Goal: Communication & Community: Participate in discussion

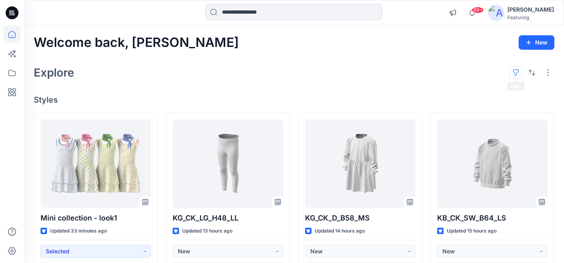
click at [516, 74] on button "button" at bounding box center [516, 72] width 13 height 13
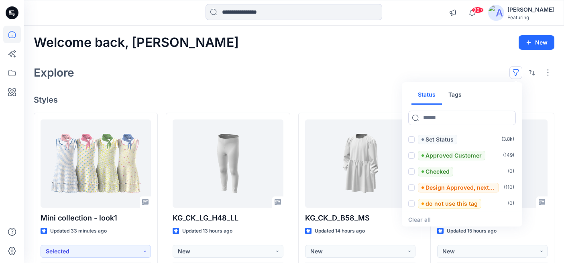
click at [456, 92] on button "Tags" at bounding box center [455, 95] width 26 height 19
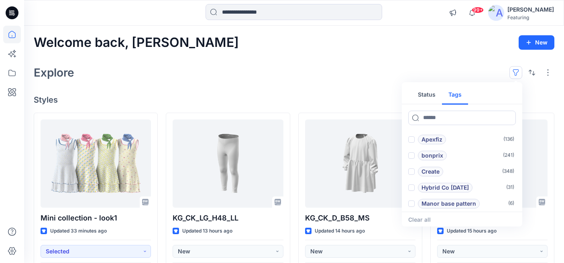
scroll to position [39, 0]
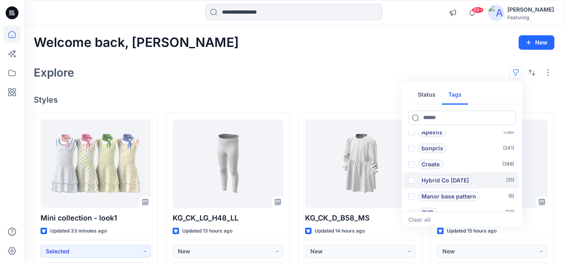
click at [443, 177] on p "Hybrid Co [DATE]" at bounding box center [445, 181] width 47 height 10
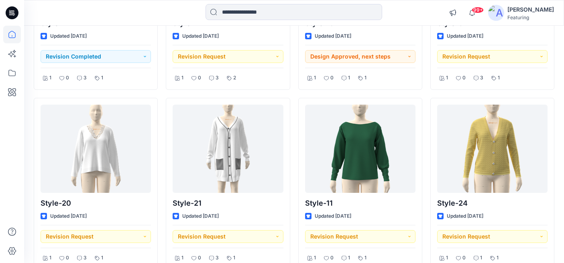
scroll to position [540, 0]
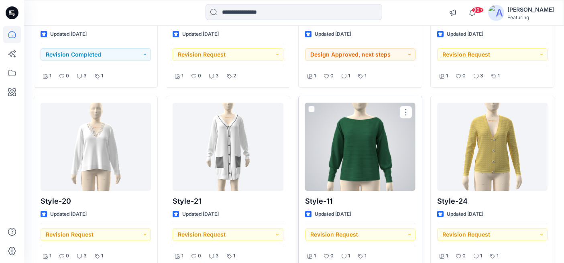
click at [358, 156] on div at bounding box center [360, 147] width 110 height 88
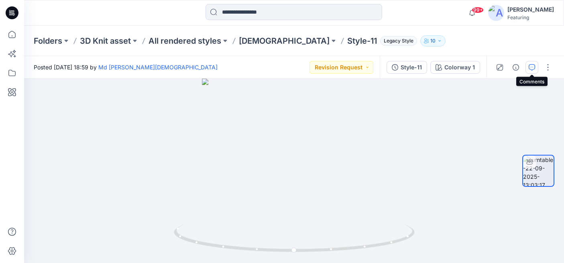
click at [533, 68] on icon "button" at bounding box center [532, 67] width 6 height 6
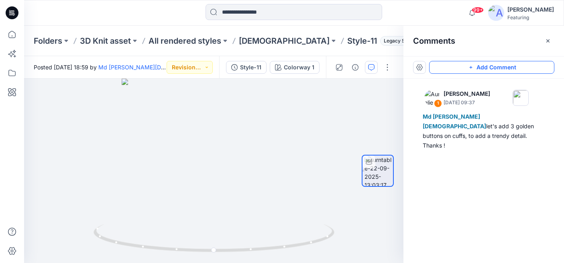
click at [466, 72] on button "Add Comment" at bounding box center [491, 67] width 125 height 13
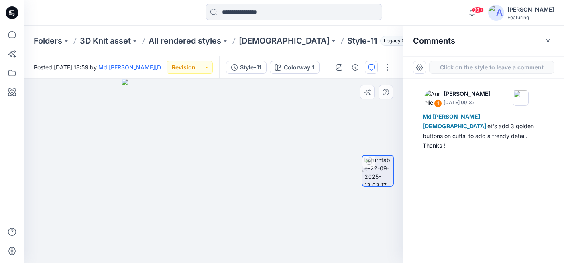
click at [270, 122] on div "2" at bounding box center [214, 171] width 380 height 185
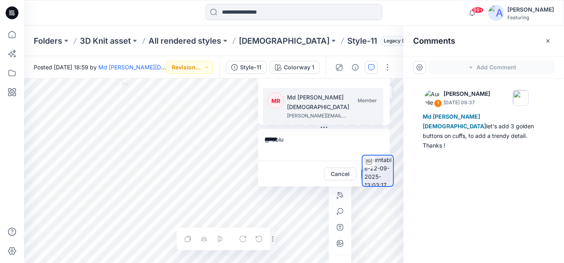
click at [309, 106] on p "Md [PERSON_NAME][DEMOGRAPHIC_DATA]" at bounding box center [335, 102] width 96 height 19
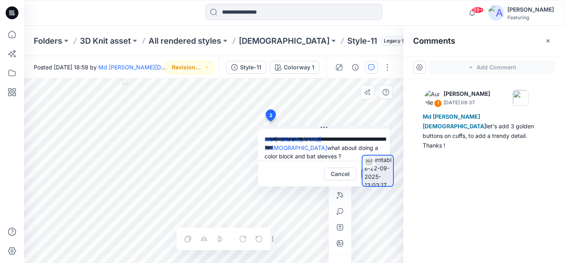
type textarea "**********"
click at [341, 243] on icon "button" at bounding box center [340, 244] width 6 height 6
type input"] "**********"
click at [339, 245] on icon "button" at bounding box center [340, 244] width 6 height 6
type input"] "**********"
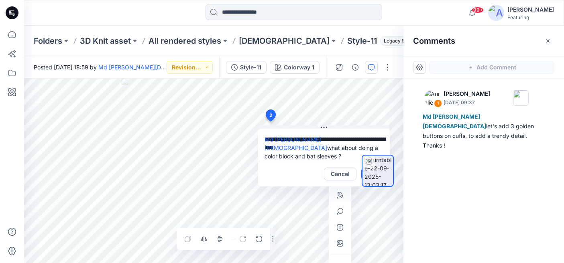
click at [324, 130] on textarea "**********" at bounding box center [324, 145] width 132 height 32
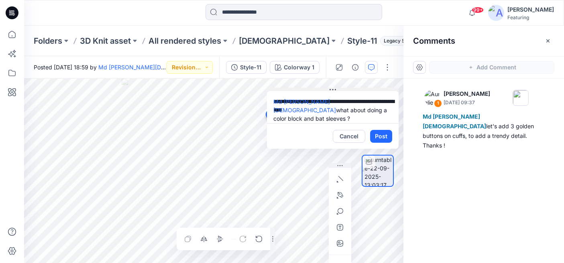
drag, startPoint x: 324, startPoint y: 125, endPoint x: 333, endPoint y: 88, distance: 38.9
click at [333, 88] on icon at bounding box center [333, 90] width 6 height 6
click at [388, 136] on div at bounding box center [378, 171] width 32 height 86
click at [384, 138] on div at bounding box center [378, 171] width 32 height 86
click at [382, 138] on div at bounding box center [378, 171] width 32 height 86
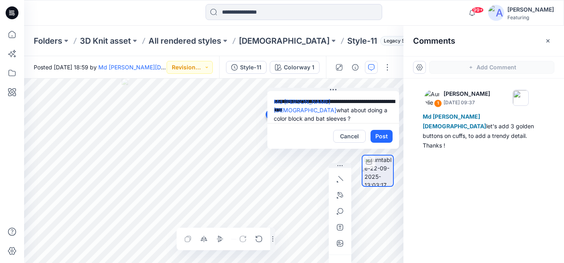
click at [381, 135] on div at bounding box center [378, 171] width 32 height 86
click at [381, 136] on div at bounding box center [378, 171] width 32 height 86
click at [386, 137] on div at bounding box center [378, 171] width 32 height 86
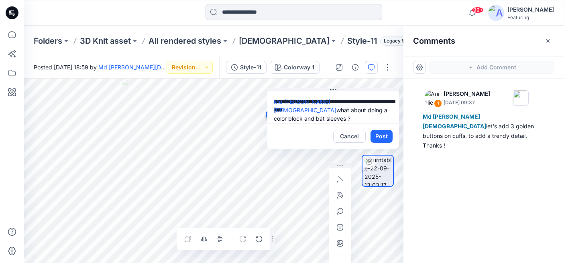
click at [380, 137] on div at bounding box center [378, 171] width 32 height 86
click at [356, 109] on textarea "**********" at bounding box center [334, 107] width 132 height 32
click at [388, 142] on div at bounding box center [378, 171] width 32 height 86
click at [384, 137] on div at bounding box center [378, 171] width 32 height 86
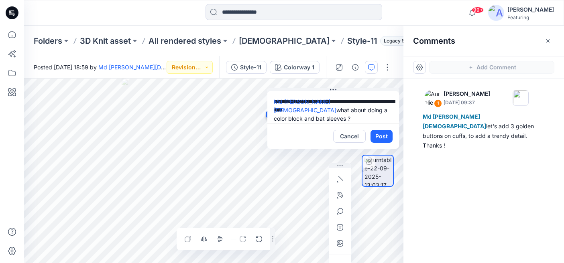
click at [381, 135] on div at bounding box center [378, 171] width 32 height 86
click at [359, 116] on textarea "**********" at bounding box center [334, 107] width 132 height 32
click at [386, 139] on div at bounding box center [378, 171] width 32 height 86
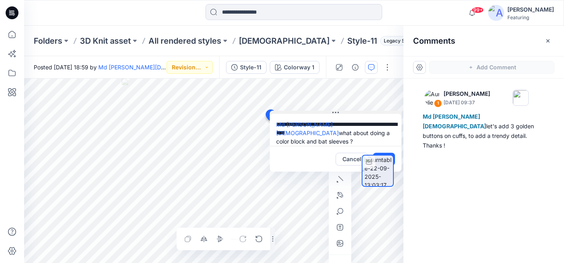
drag, startPoint x: 335, startPoint y: 90, endPoint x: 337, endPoint y: 113, distance: 23.0
click at [337, 113] on icon at bounding box center [336, 113] width 6 height 6
click at [394, 155] on div at bounding box center [377, 171] width 51 height 86
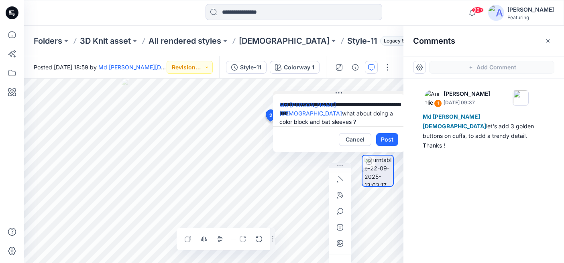
drag, startPoint x: 339, startPoint y: 114, endPoint x: 342, endPoint y: 94, distance: 19.9
click at [342, 94] on icon at bounding box center [339, 93] width 6 height 6
click at [386, 139] on div at bounding box center [378, 171] width 32 height 86
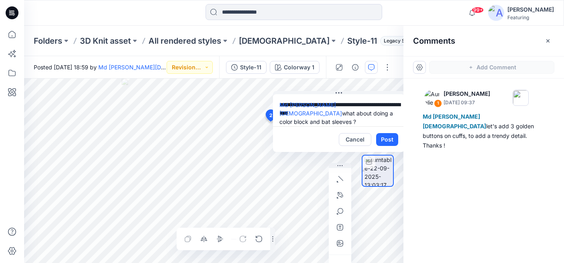
click at [386, 139] on div at bounding box center [378, 171] width 32 height 86
click at [382, 136] on div at bounding box center [378, 171] width 32 height 86
click at [384, 137] on div at bounding box center [378, 171] width 32 height 86
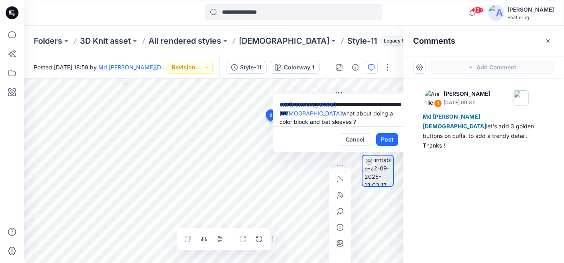
click at [382, 116] on textarea "**********" at bounding box center [339, 110] width 132 height 32
click at [390, 141] on div at bounding box center [378, 171] width 32 height 86
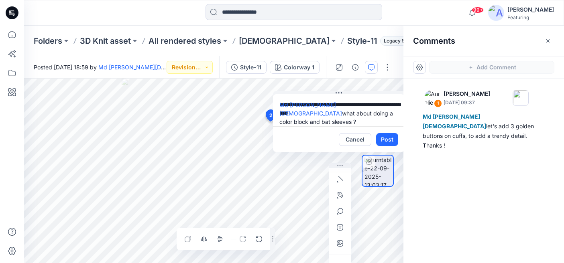
click at [390, 141] on div at bounding box center [378, 171] width 32 height 86
drag, startPoint x: 345, startPoint y: 115, endPoint x: 324, endPoint y: 101, distance: 24.8
click at [324, 101] on textarea "**********" at bounding box center [339, 110] width 132 height 32
click at [384, 135] on div at bounding box center [378, 171] width 32 height 86
click at [388, 138] on div at bounding box center [378, 171] width 32 height 86
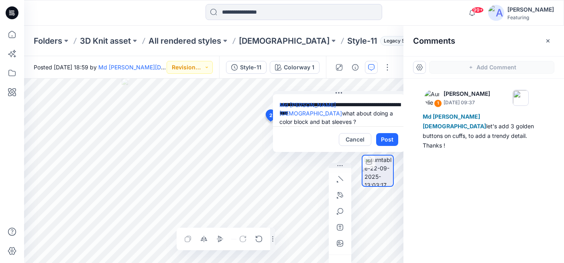
click at [358, 138] on div at bounding box center [377, 171] width 51 height 86
click at [353, 143] on div at bounding box center [377, 171] width 51 height 86
click at [360, 139] on div at bounding box center [377, 171] width 51 height 86
click at [387, 140] on div at bounding box center [378, 171] width 32 height 86
click at [359, 139] on div at bounding box center [377, 171] width 51 height 86
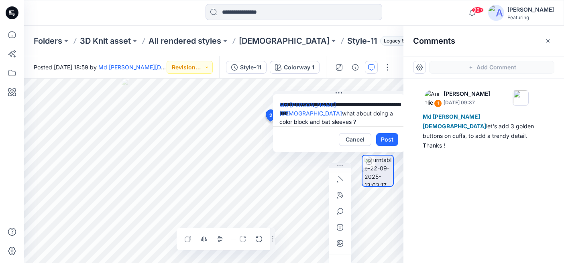
click at [359, 139] on div at bounding box center [377, 171] width 51 height 86
click at [353, 138] on div at bounding box center [377, 171] width 51 height 86
click at [348, 137] on button "Cancel" at bounding box center [355, 139] width 33 height 13
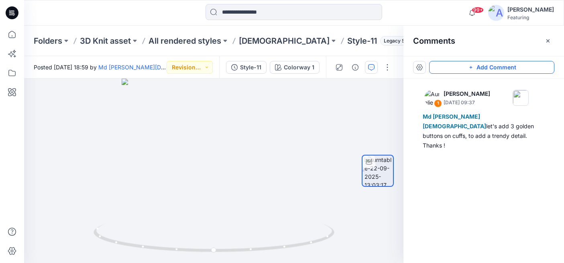
click at [481, 67] on button "Add Comment" at bounding box center [491, 67] width 125 height 13
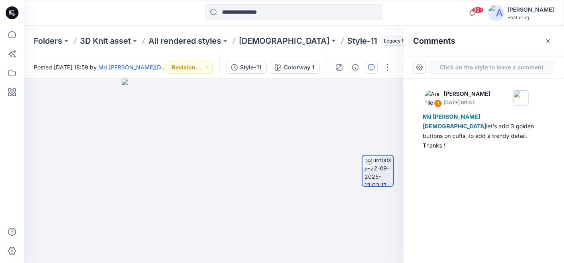
click at [253, 142] on div "2" at bounding box center [214, 171] width 380 height 185
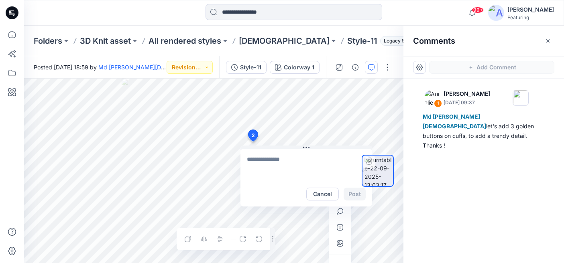
type textarea "**********"
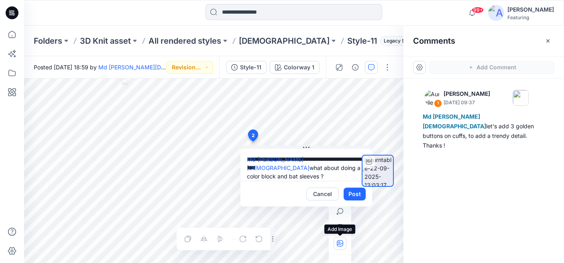
click at [343, 248] on button "button" at bounding box center [340, 243] width 13 height 13
type input"] "**********"
click at [340, 241] on icon "button" at bounding box center [340, 244] width 6 height 6
type input"] "**********"
click at [358, 192] on div at bounding box center [377, 171] width 51 height 86
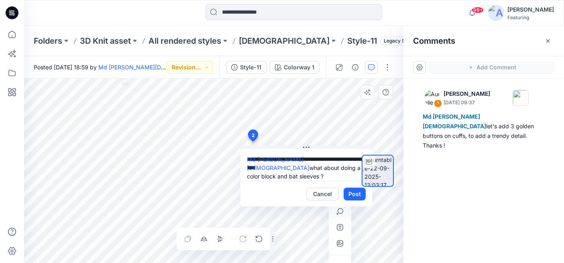
click at [358, 192] on div at bounding box center [377, 171] width 51 height 86
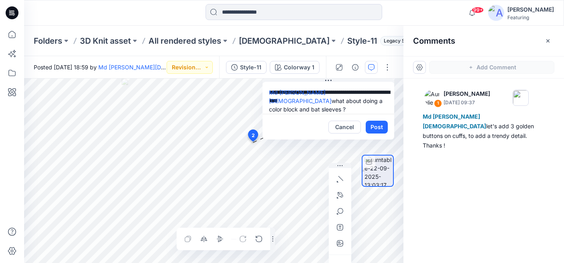
drag, startPoint x: 306, startPoint y: 147, endPoint x: 329, endPoint y: 76, distance: 74.1
click at [329, 76] on div "**********" at bounding box center [294, 159] width 540 height 207
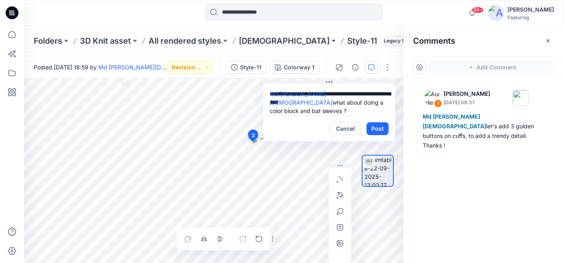
click at [377, 130] on div at bounding box center [378, 171] width 32 height 86
click at [375, 127] on button "Post" at bounding box center [378, 129] width 22 height 13
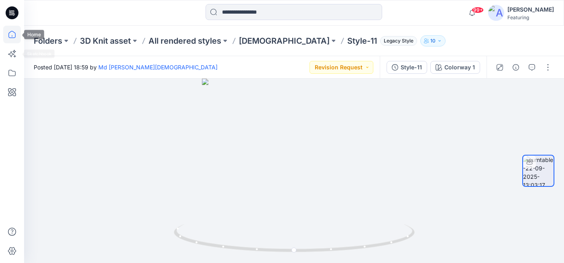
click at [15, 39] on icon at bounding box center [12, 35] width 18 height 18
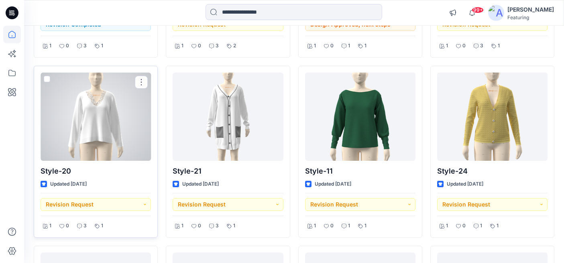
scroll to position [568, 0]
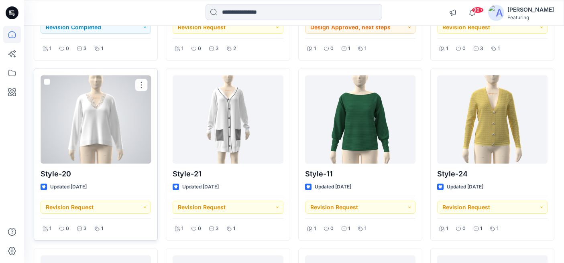
click at [106, 123] on div at bounding box center [96, 120] width 110 height 88
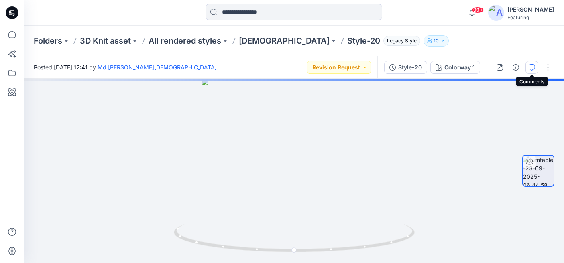
click at [535, 71] on button "button" at bounding box center [532, 67] width 13 height 13
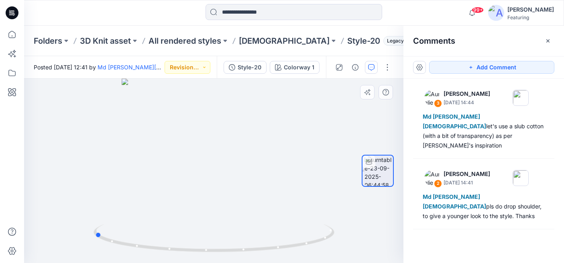
drag, startPoint x: 316, startPoint y: 176, endPoint x: 196, endPoint y: 200, distance: 122.0
click at [196, 200] on div at bounding box center [214, 171] width 380 height 185
click at [490, 69] on button "Add Comment" at bounding box center [491, 67] width 125 height 13
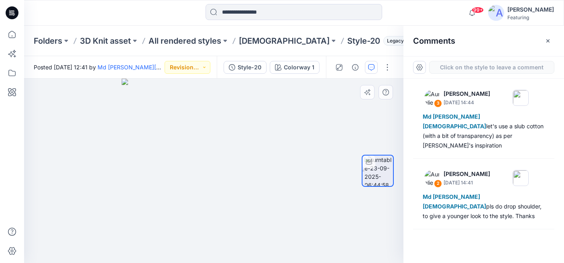
click at [215, 133] on div "4" at bounding box center [214, 171] width 380 height 185
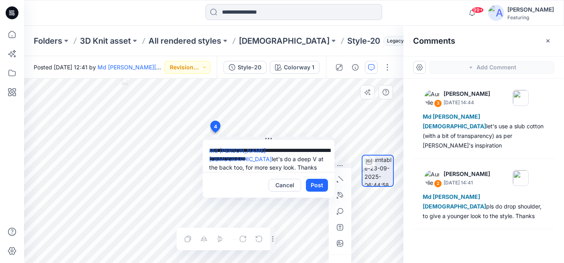
click at [301, 152] on textarea "**********" at bounding box center [269, 156] width 132 height 32
type textarea "**********"
click at [319, 185] on button "Post" at bounding box center [317, 185] width 22 height 13
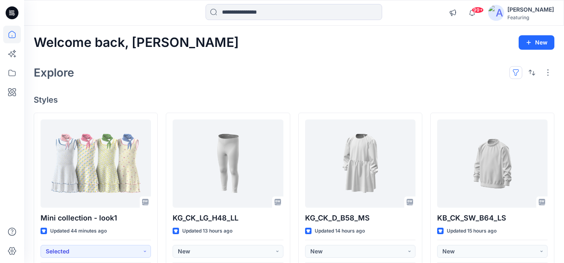
click at [515, 73] on button "button" at bounding box center [516, 72] width 13 height 13
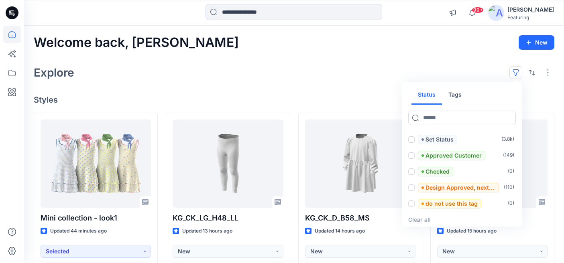
click at [455, 95] on button "Tags" at bounding box center [455, 95] width 26 height 19
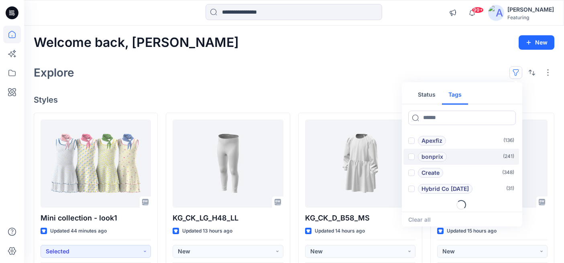
scroll to position [32, 0]
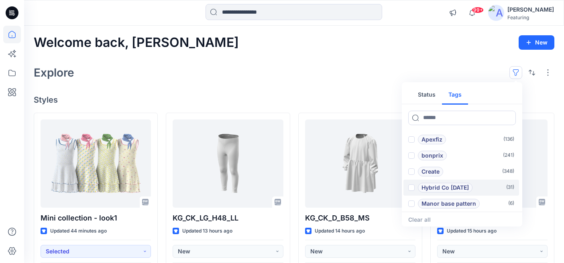
click at [450, 186] on p "Hybrid Co [DATE]" at bounding box center [445, 188] width 47 height 10
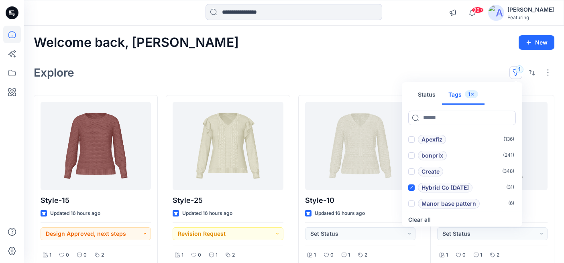
click at [353, 69] on div "Explore 1 Status Tags 1 Add 1101TPX ( 0 ) Add 1204TCX ( 0 ) Apexfiz ( 136 ) bon…" at bounding box center [294, 72] width 521 height 19
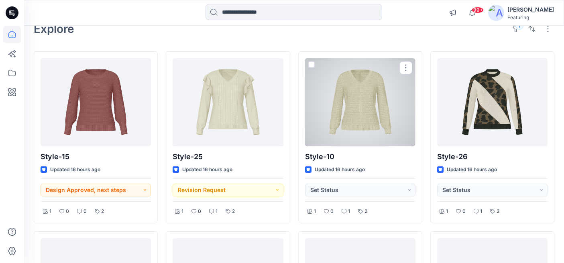
scroll to position [40, 0]
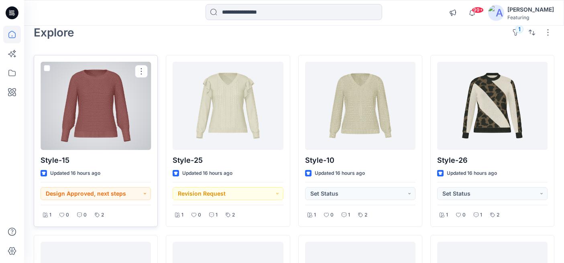
click at [113, 94] on div at bounding box center [96, 106] width 110 height 88
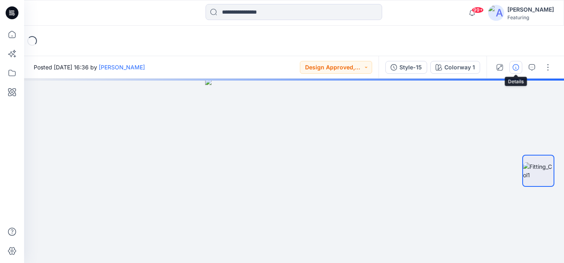
click at [517, 70] on icon "button" at bounding box center [516, 67] width 6 height 6
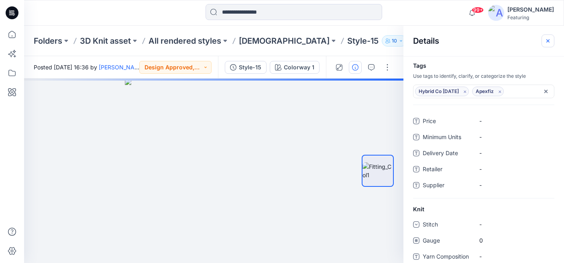
click at [548, 40] on icon "button" at bounding box center [548, 41] width 6 height 6
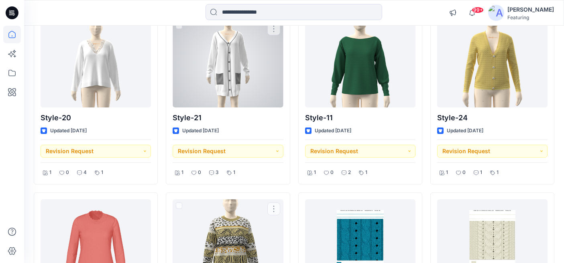
scroll to position [619, 0]
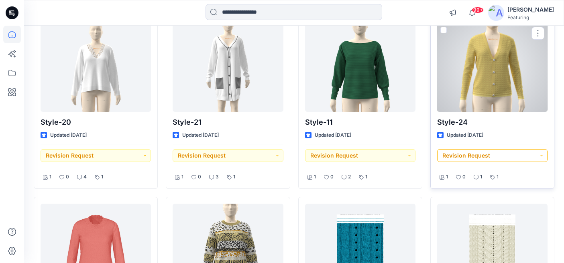
click at [541, 154] on button "Revision Request" at bounding box center [492, 155] width 110 height 13
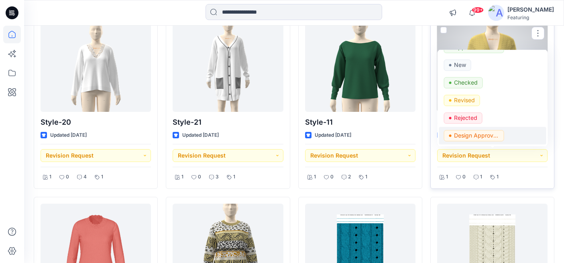
scroll to position [30, 0]
click at [475, 120] on p "Rejected" at bounding box center [465, 119] width 23 height 10
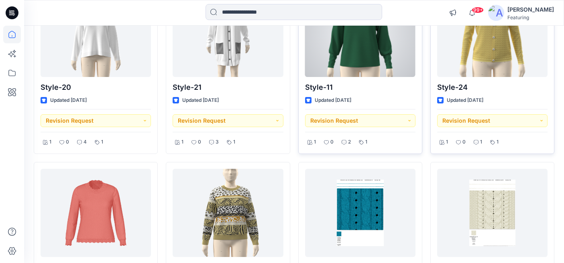
scroll to position [656, 0]
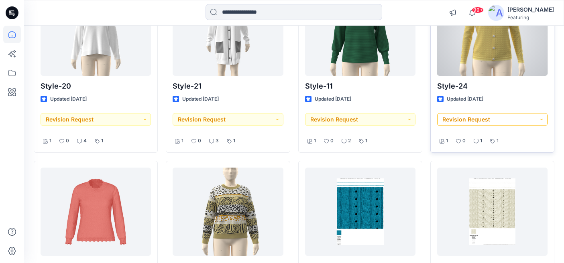
click at [483, 120] on button "Revision Request" at bounding box center [492, 119] width 110 height 13
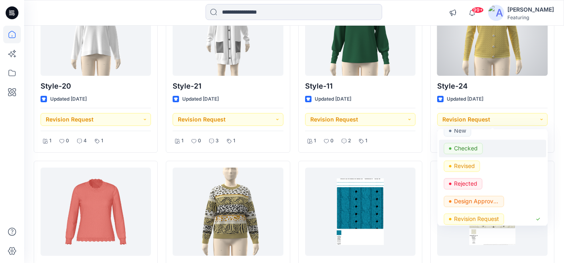
scroll to position [46, 0]
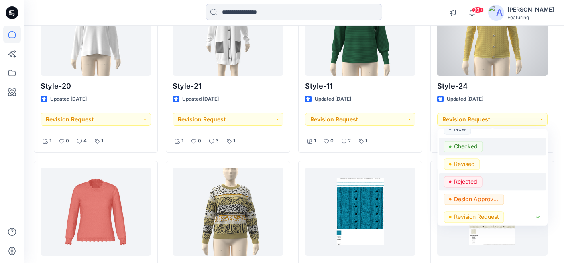
click at [467, 184] on p "Rejected" at bounding box center [465, 181] width 23 height 10
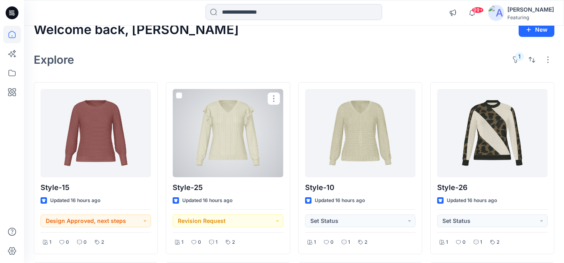
scroll to position [0, 0]
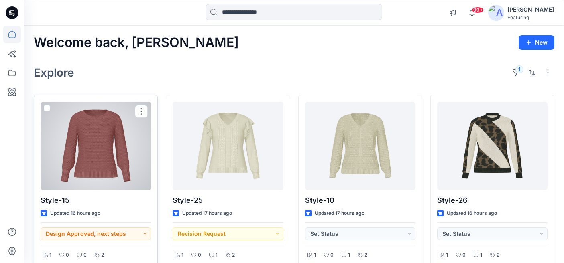
click at [113, 147] on div at bounding box center [96, 146] width 110 height 88
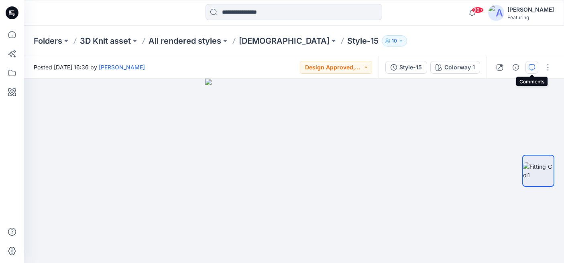
click at [531, 68] on icon "button" at bounding box center [532, 67] width 6 height 6
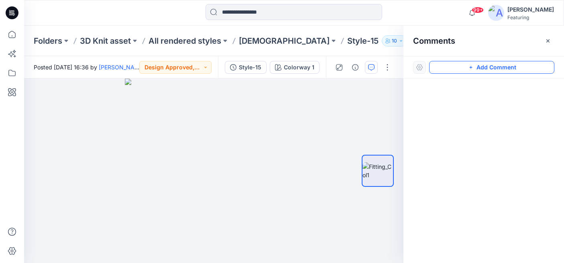
click at [487, 67] on button "Add Comment" at bounding box center [491, 67] width 125 height 13
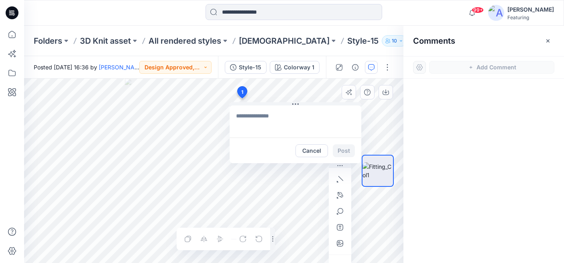
click at [242, 98] on div "1 Cancel Post Layer 1" at bounding box center [214, 171] width 380 height 185
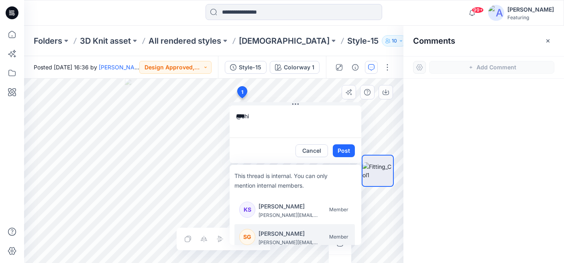
click at [284, 233] on p "Shimul Ghosh" at bounding box center [289, 234] width 60 height 10
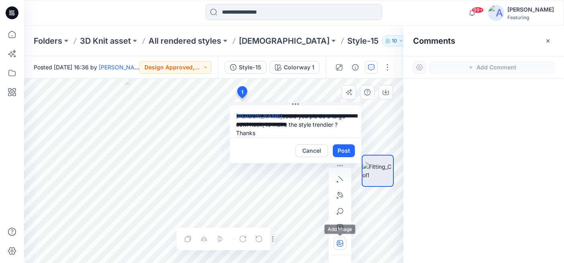
type textarea "**********"
click at [339, 243] on icon "button" at bounding box center [340, 244] width 6 height 6
type input"] "**********"
click at [342, 243] on icon "button" at bounding box center [340, 244] width 6 height 6
type input"] "**********"
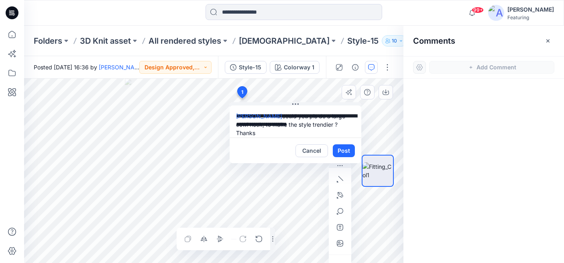
click at [249, 127] on textarea "**********" at bounding box center [296, 122] width 132 height 32
type textarea "**********"
click at [346, 154] on button "Post" at bounding box center [344, 151] width 22 height 13
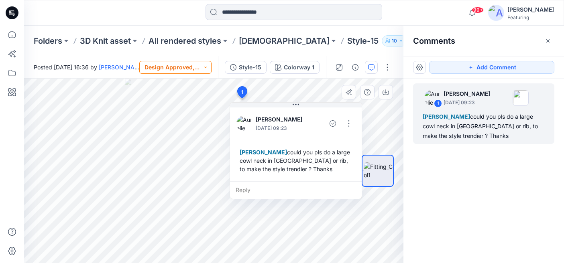
click at [203, 64] on button "Design Approved, next steps" at bounding box center [175, 67] width 72 height 13
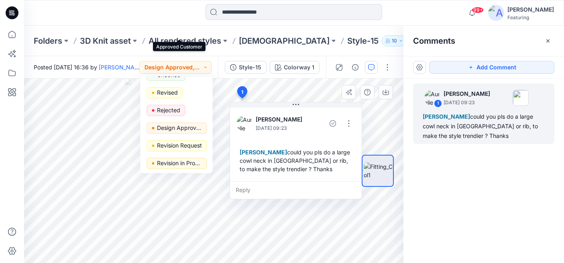
scroll to position [71, 0]
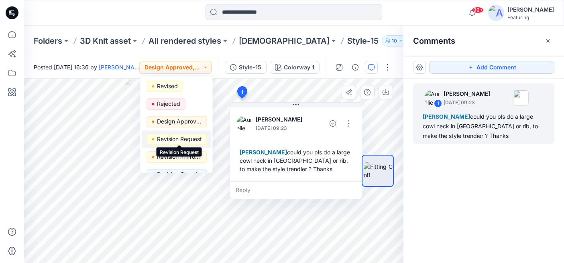
click at [182, 137] on p "Revision Request" at bounding box center [179, 139] width 45 height 10
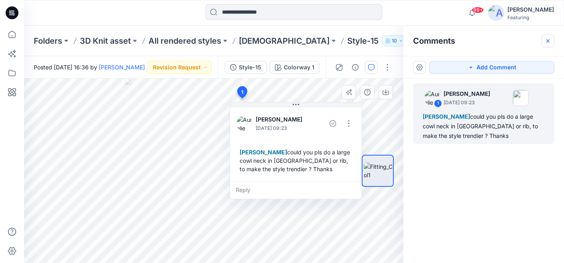
click at [548, 41] on icon "button" at bounding box center [548, 40] width 3 height 3
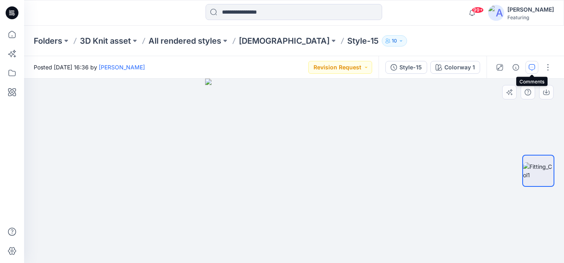
click at [533, 71] on button "button" at bounding box center [532, 67] width 13 height 13
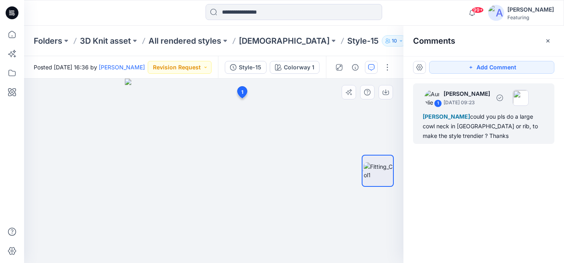
click at [484, 96] on p "[PERSON_NAME]" at bounding box center [467, 94] width 47 height 10
click at [477, 112] on div "Shimul Ghosh could you pls do a large cowl neck in jersey or rib, to make the s…" at bounding box center [484, 126] width 122 height 29
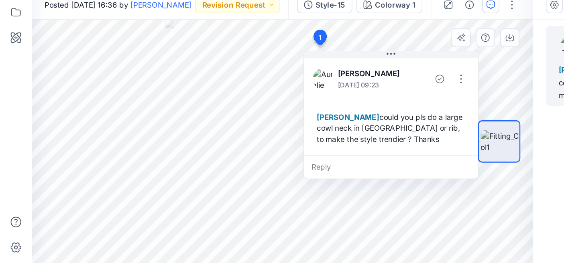
scroll to position [0, 0]
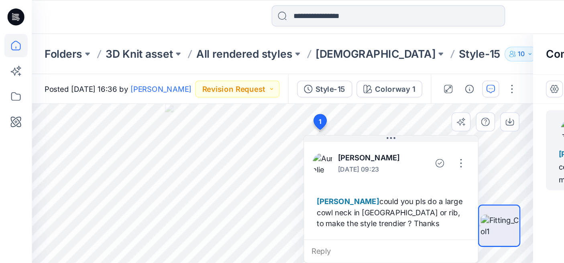
click at [6, 35] on icon at bounding box center [12, 35] width 18 height 18
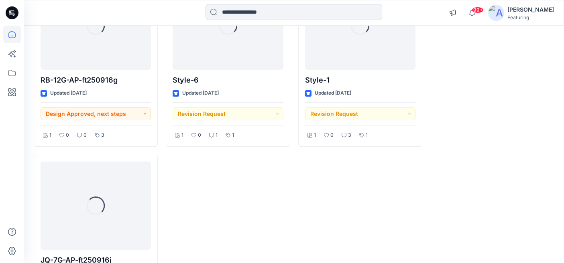
scroll to position [1336, 0]
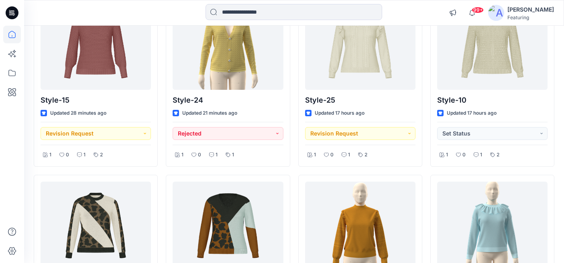
scroll to position [96, 0]
